Goal: Check status: Check status

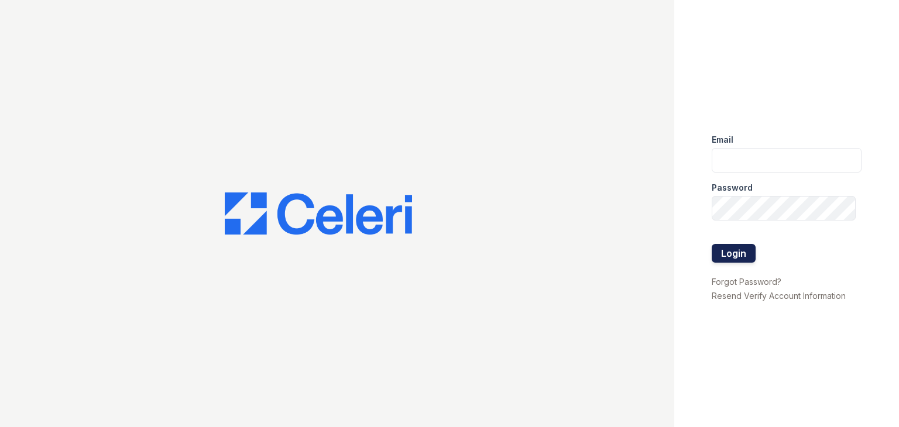
type input "ymp@mns.com"
click at [728, 252] on button "Login" at bounding box center [733, 253] width 44 height 19
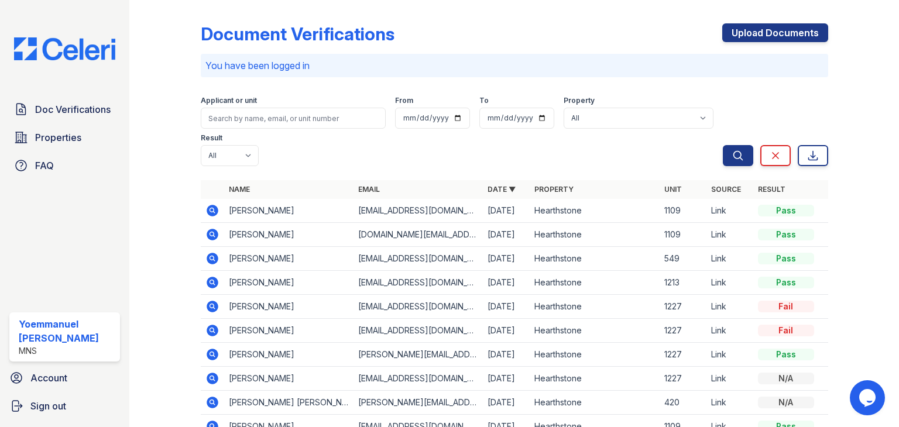
click at [211, 236] on icon at bounding box center [212, 235] width 14 height 14
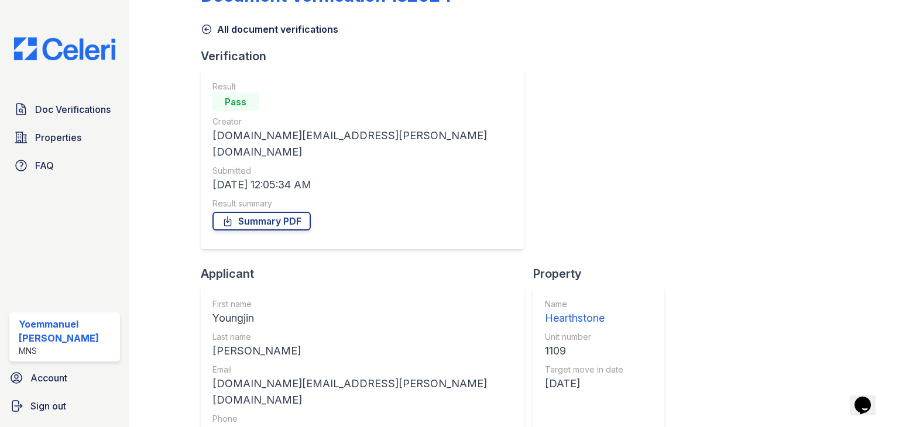
scroll to position [35, 0]
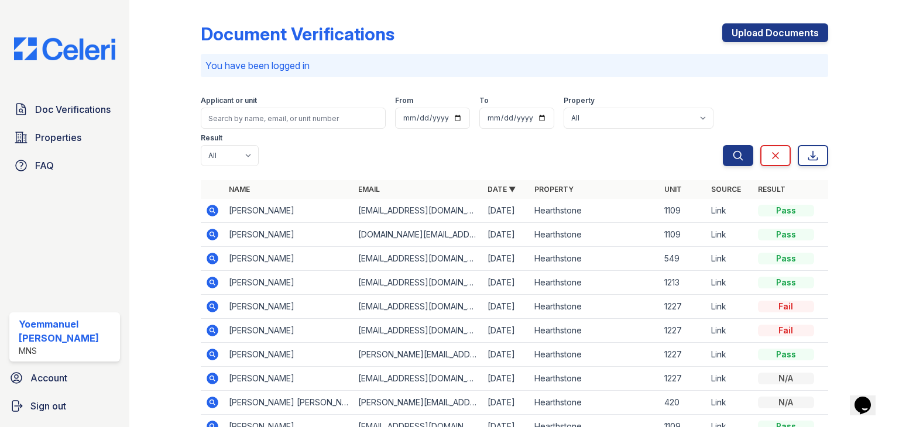
click at [215, 209] on icon at bounding box center [213, 211] width 12 height 12
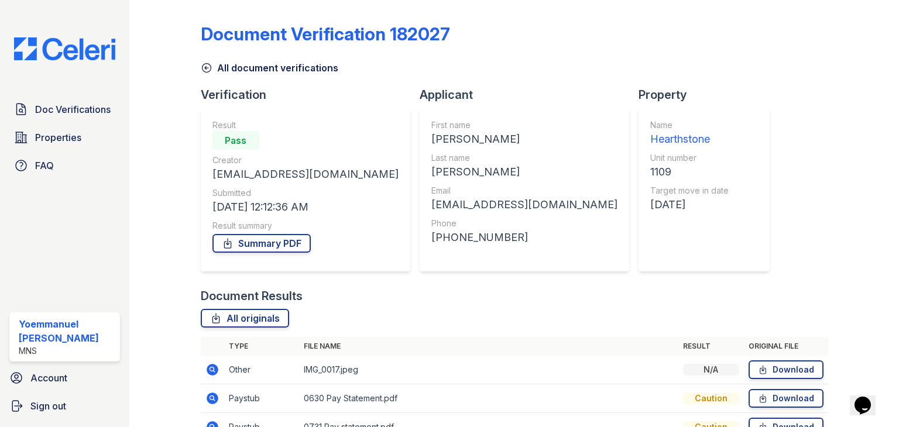
scroll to position [152, 0]
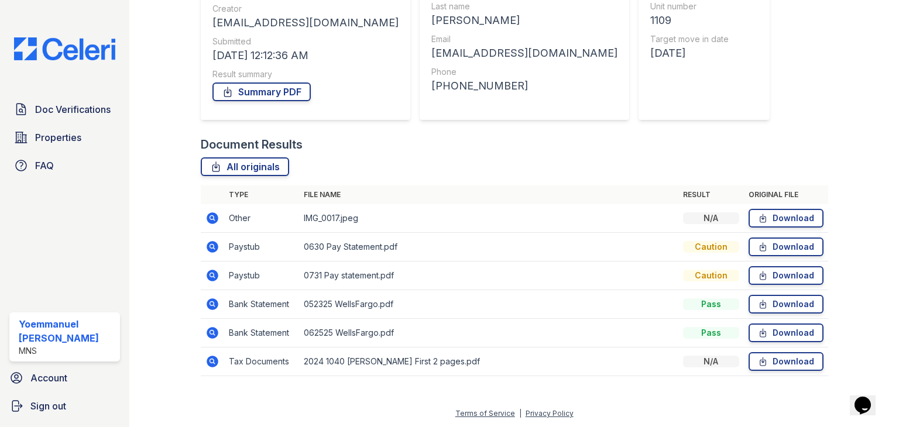
click at [213, 246] on icon at bounding box center [213, 247] width 12 height 12
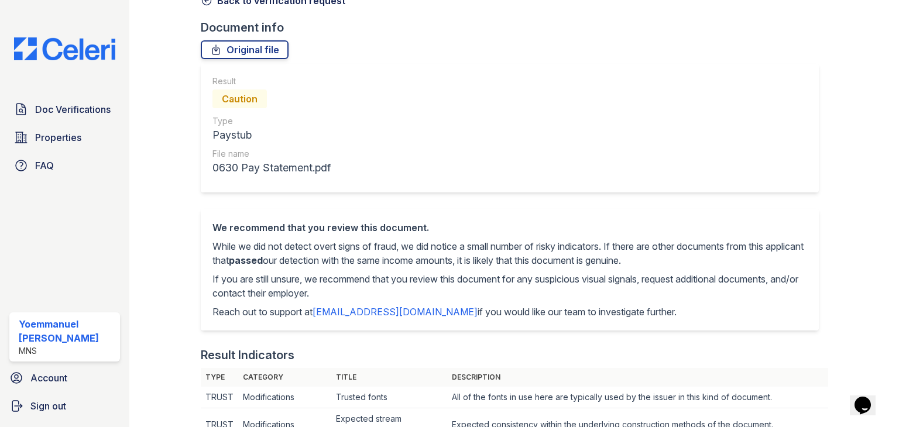
scroll to position [66, 0]
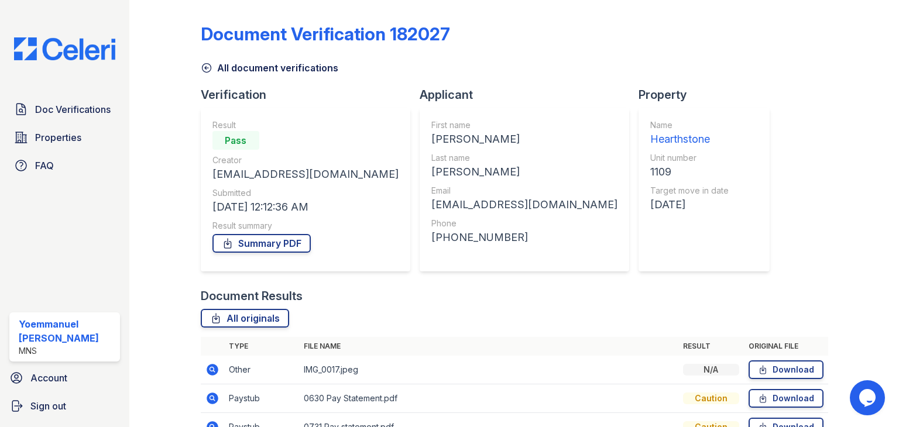
scroll to position [152, 0]
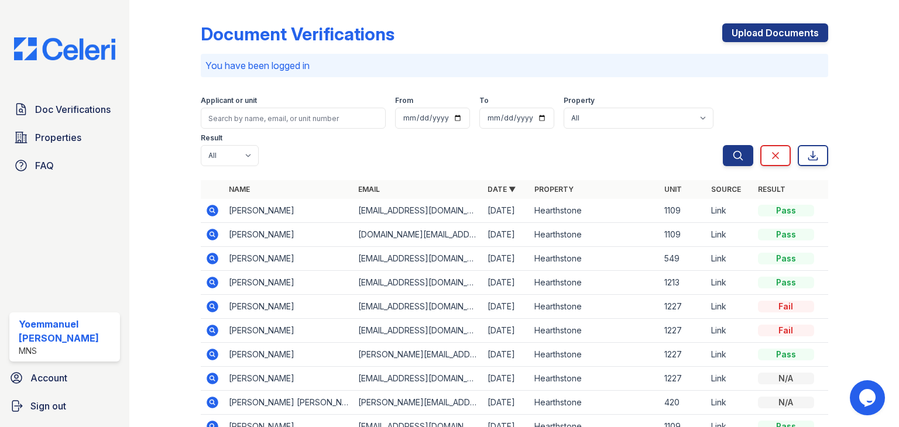
click at [206, 263] on icon at bounding box center [212, 259] width 14 height 14
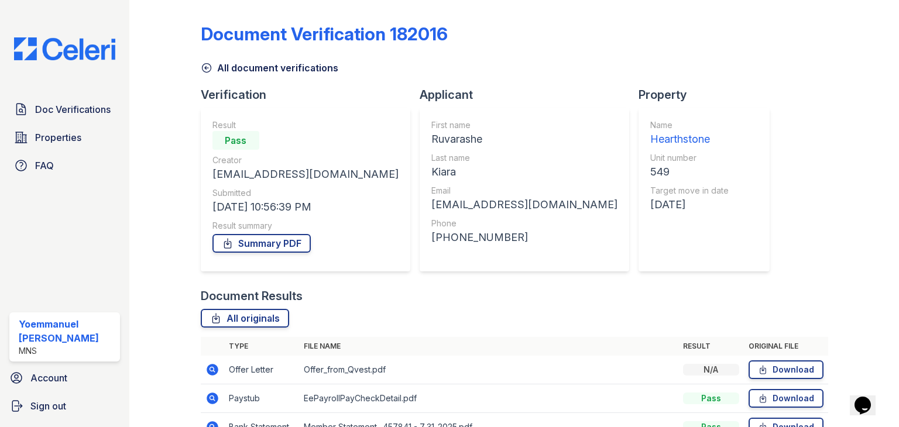
scroll to position [66, 0]
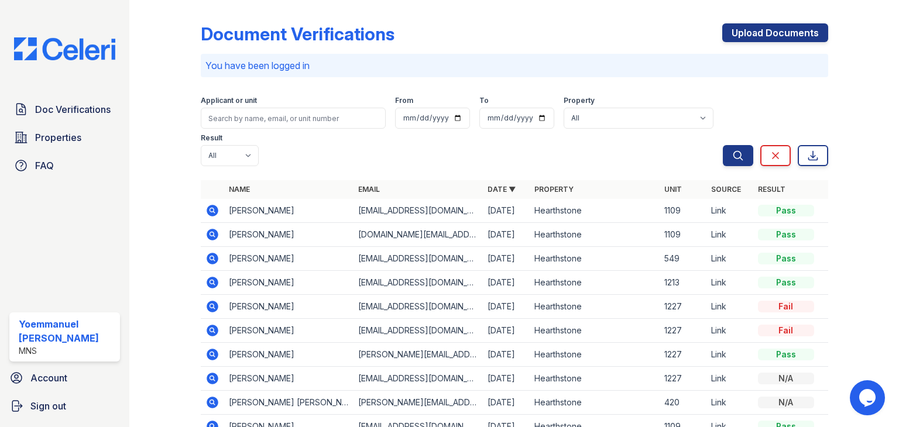
click at [215, 211] on icon at bounding box center [213, 211] width 12 height 12
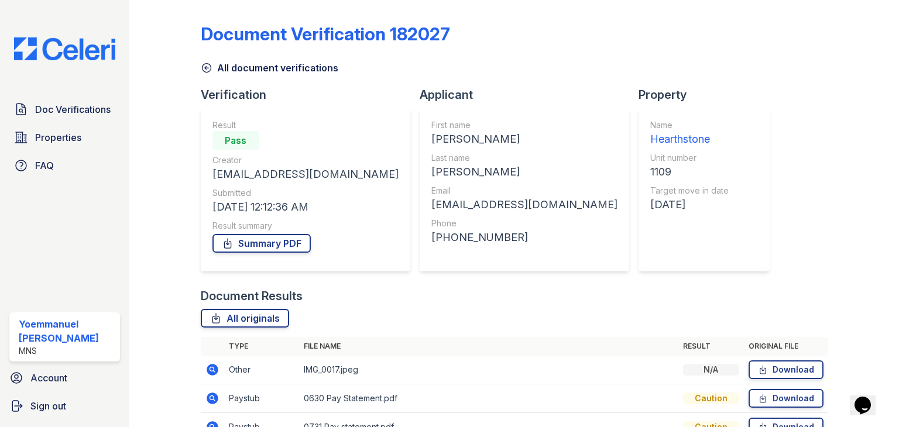
click at [202, 68] on icon at bounding box center [207, 68] width 12 height 12
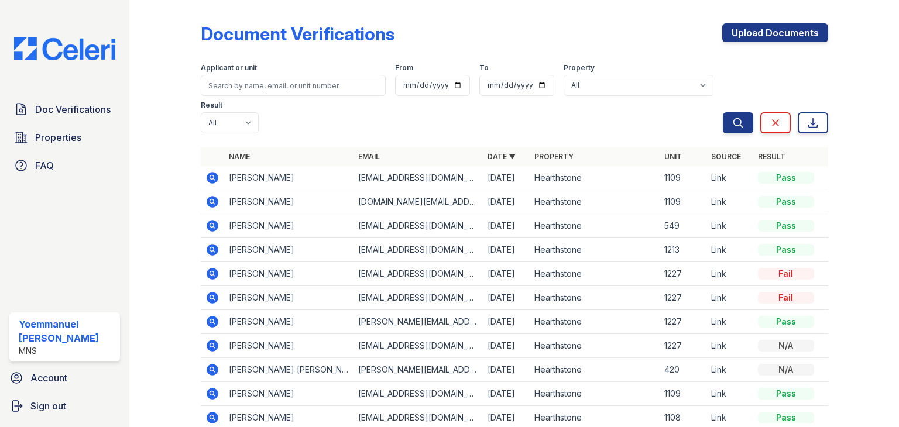
click at [213, 200] on icon at bounding box center [213, 202] width 12 height 12
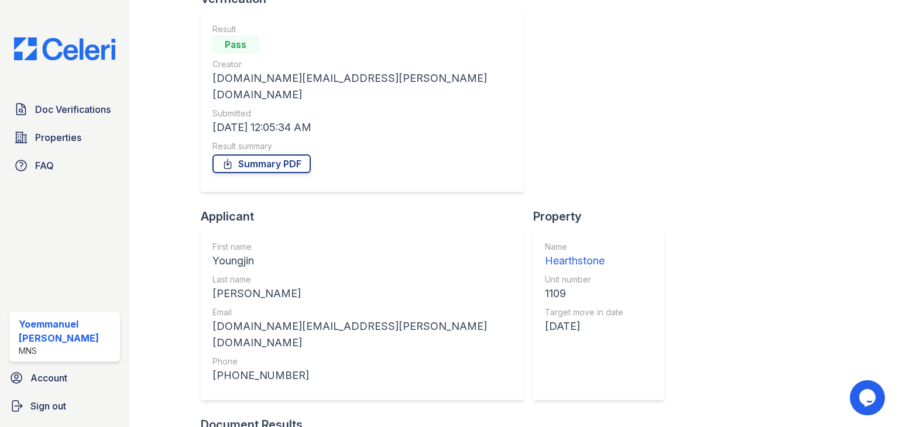
scroll to position [98, 0]
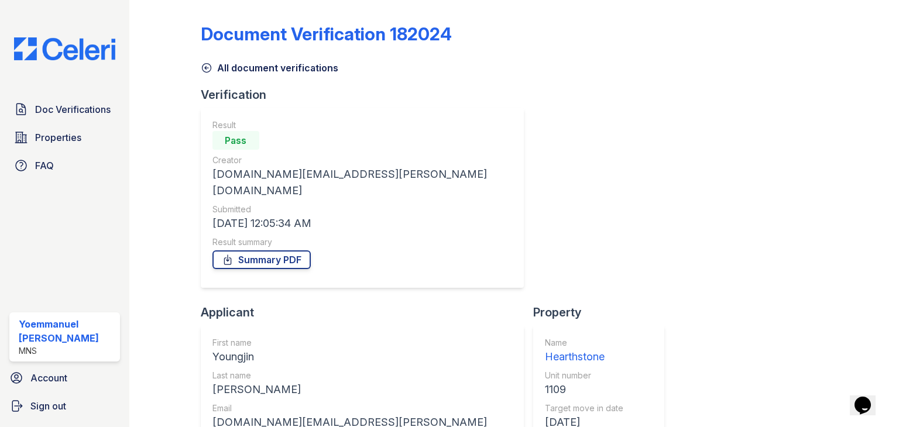
scroll to position [84, 0]
